Goal: Information Seeking & Learning: Learn about a topic

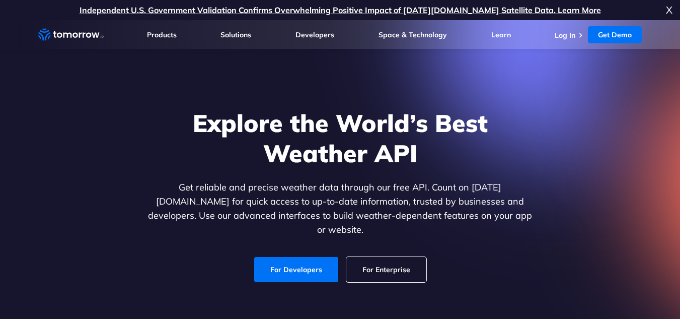
drag, startPoint x: 0, startPoint y: 0, endPoint x: 354, endPoint y: 263, distance: 441.2
click at [354, 263] on link "For Enterprise" at bounding box center [386, 269] width 80 height 25
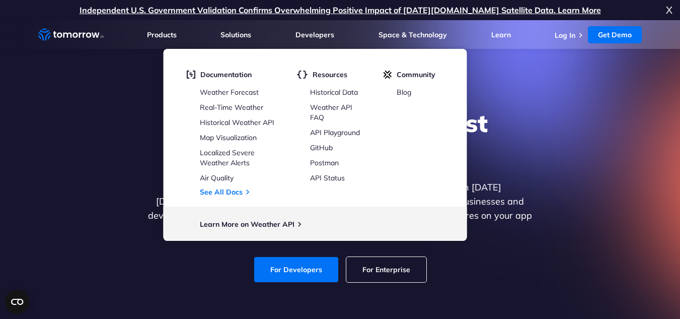
click at [103, 233] on div "Explore the World’s Best Weather API Get reliable and precise weather data thro…" at bounding box center [340, 195] width 620 height 214
click at [330, 259] on link "For Developers" at bounding box center [296, 269] width 84 height 25
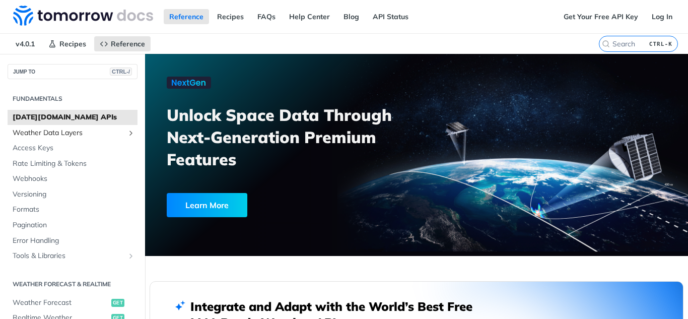
click at [117, 135] on link "Weather Data Layers" at bounding box center [73, 132] width 130 height 15
